Goal: Task Accomplishment & Management: Use online tool/utility

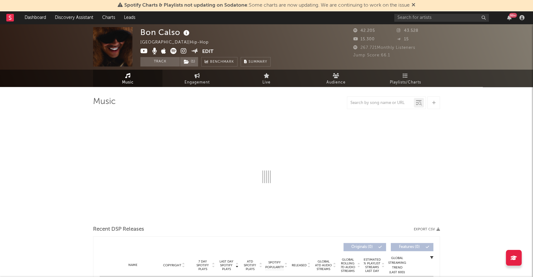
select select "6m"
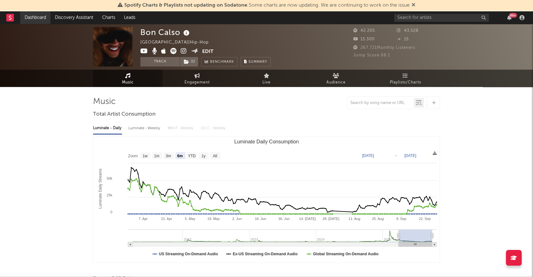
click at [38, 18] on link "Dashboard" at bounding box center [35, 17] width 30 height 13
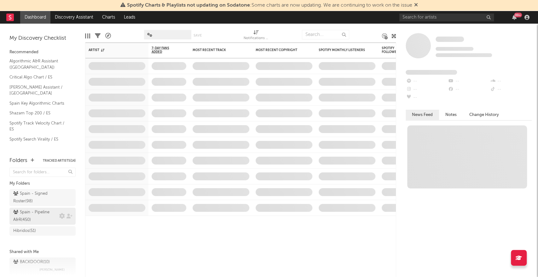
click at [37, 211] on div "Spain - Pipeline A&R ( 450 )" at bounding box center [35, 216] width 44 height 15
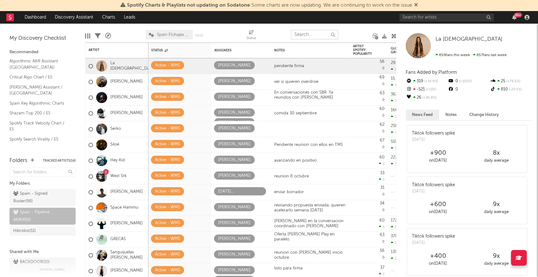
click at [308, 34] on input "text" at bounding box center [314, 34] width 47 height 9
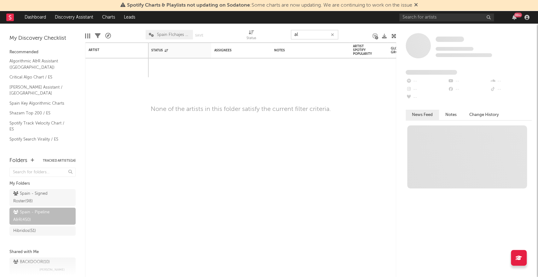
type input "a"
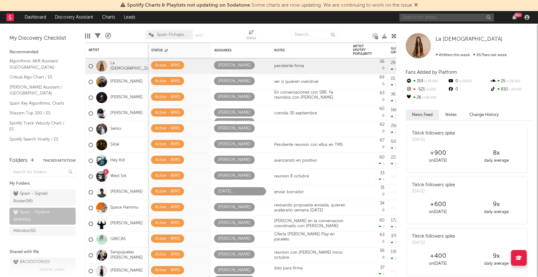
click at [412, 18] on input "text" at bounding box center [447, 18] width 95 height 8
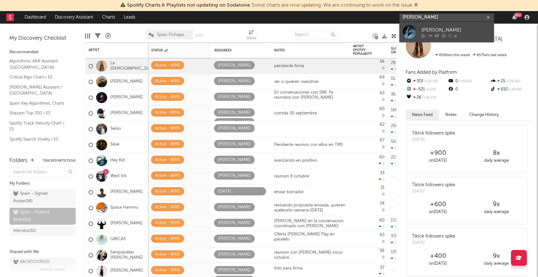
type input "[PERSON_NAME]"
click at [418, 31] on link "[PERSON_NAME]" at bounding box center [447, 32] width 95 height 20
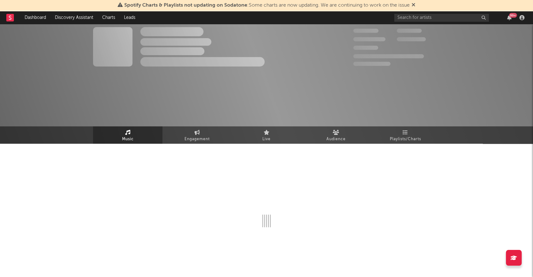
select select "6m"
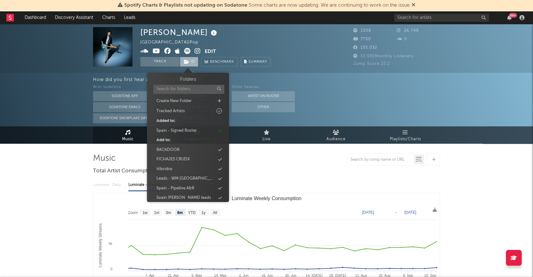
click at [187, 63] on icon at bounding box center [186, 62] width 5 height 4
click at [220, 186] on icon at bounding box center [219, 188] width 3 height 4
click at [38, 16] on link "Dashboard" at bounding box center [35, 17] width 30 height 13
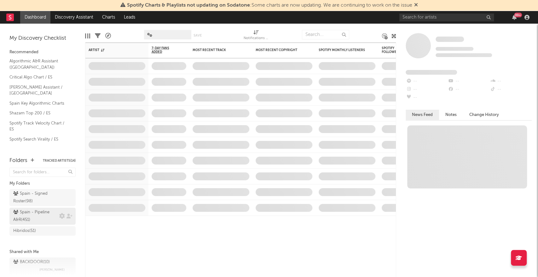
click at [18, 214] on icon at bounding box center [15, 212] width 5 height 4
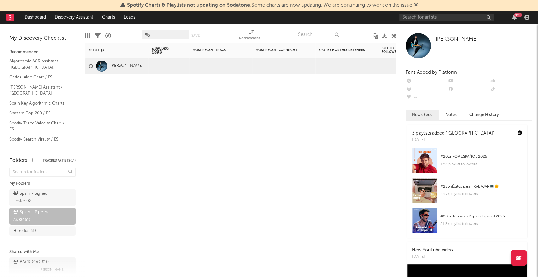
click at [166, 63] on div at bounding box center [169, 65] width 35 height 15
click at [180, 67] on div at bounding box center [169, 65] width 35 height 15
click at [160, 71] on div at bounding box center [169, 65] width 35 height 15
click at [24, 195] on div "Spain - Signed Roster ( 98 )" at bounding box center [35, 197] width 44 height 15
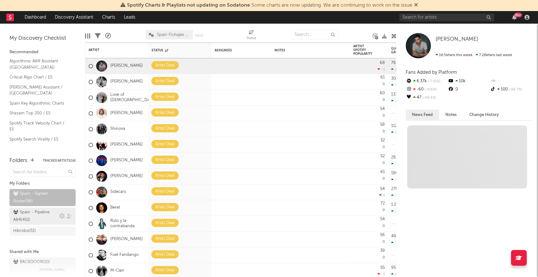
click at [26, 213] on div "Spain - Pipeline A&R ( 451 )" at bounding box center [35, 216] width 44 height 15
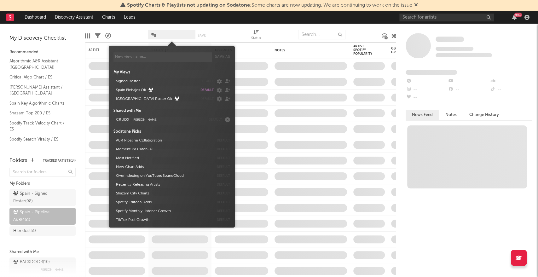
click at [162, 33] on span at bounding box center [171, 34] width 47 height 9
click at [239, 24] on nav "Dashboard Discovery Assistant Charts Leads 99 +" at bounding box center [269, 17] width 538 height 13
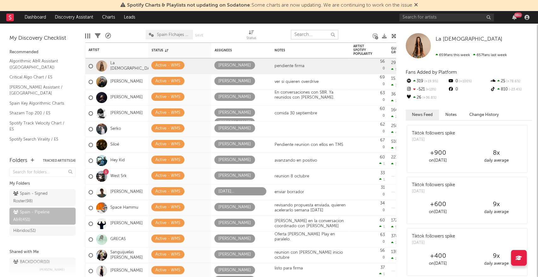
click at [313, 34] on input "text" at bounding box center [314, 34] width 47 height 9
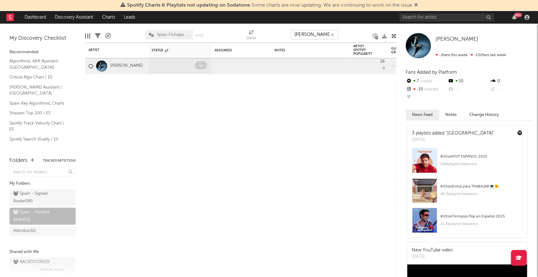
type input "[PERSON_NAME]"
click at [204, 64] on span at bounding box center [201, 65] width 12 height 8
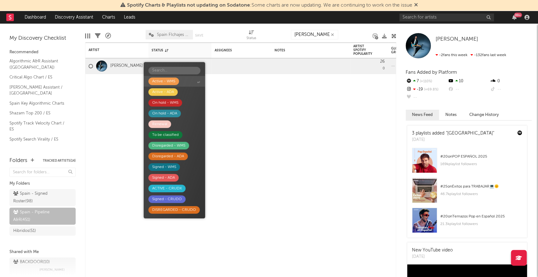
click at [178, 80] on div "Active - WMS" at bounding box center [164, 82] width 31 height 8
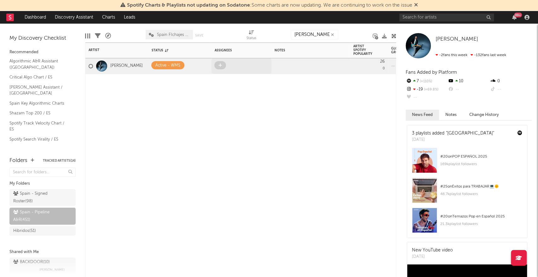
click at [219, 65] on icon at bounding box center [220, 65] width 3 height 4
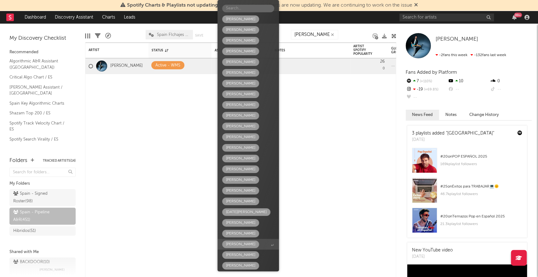
click at [238, 243] on div "[PERSON_NAME]" at bounding box center [240, 245] width 29 height 8
